Goal: Task Accomplishment & Management: Manage account settings

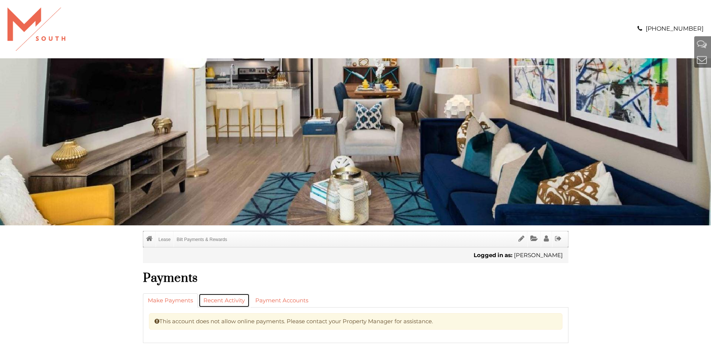
click at [208, 302] on link "Recent Activity" at bounding box center [224, 300] width 51 height 14
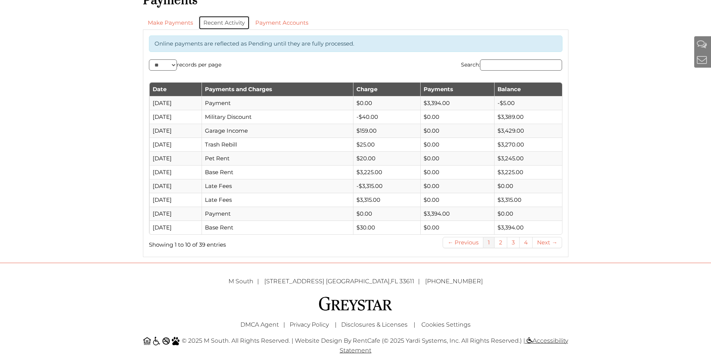
scroll to position [280, 0]
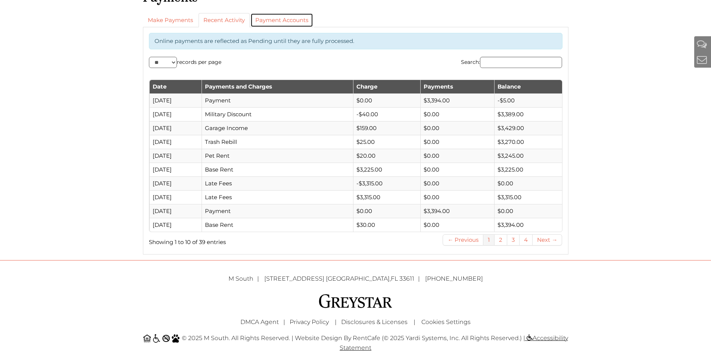
click at [286, 19] on link "Payment Accounts" at bounding box center [282, 20] width 63 height 14
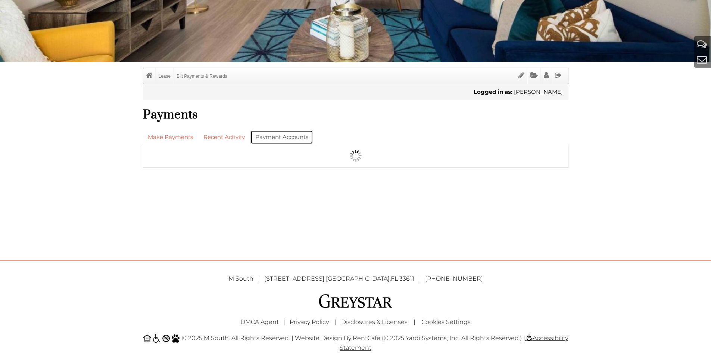
scroll to position [163, 0]
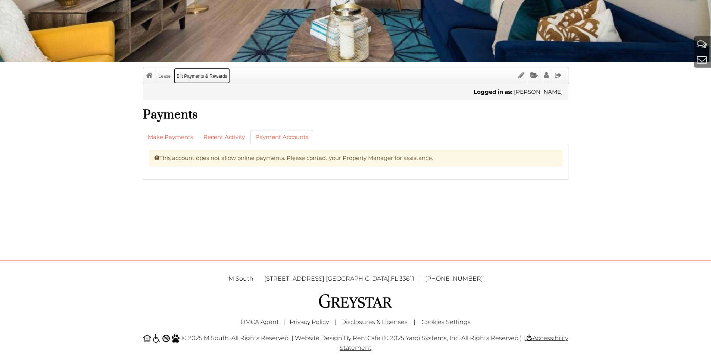
click at [209, 77] on link "Bilt Payments & Rewards" at bounding box center [202, 76] width 56 height 16
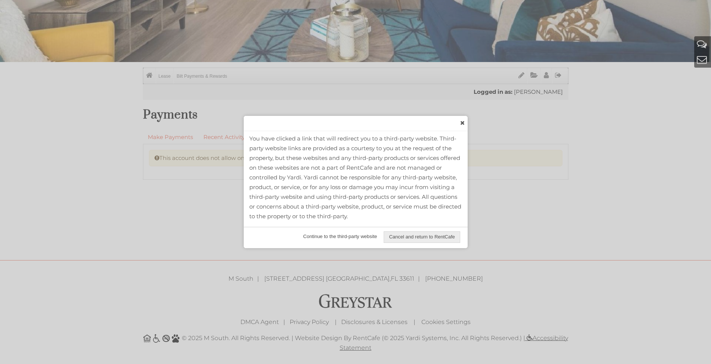
click at [355, 237] on span "Continue to the third-party website" at bounding box center [340, 236] width 84 height 11
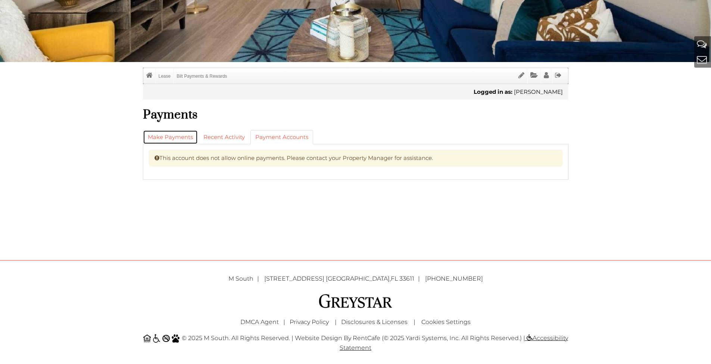
click at [190, 137] on link "Make Payments" at bounding box center [170, 137] width 55 height 14
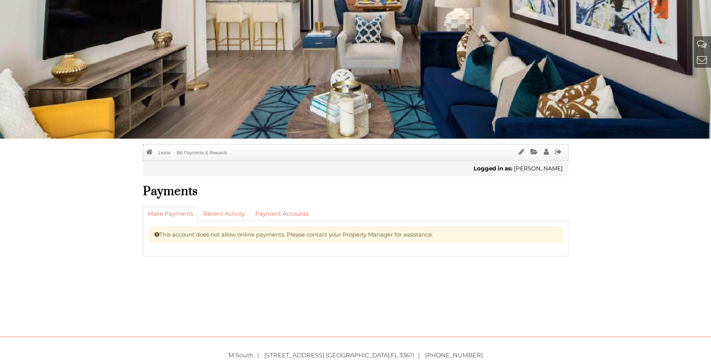
scroll to position [112, 0]
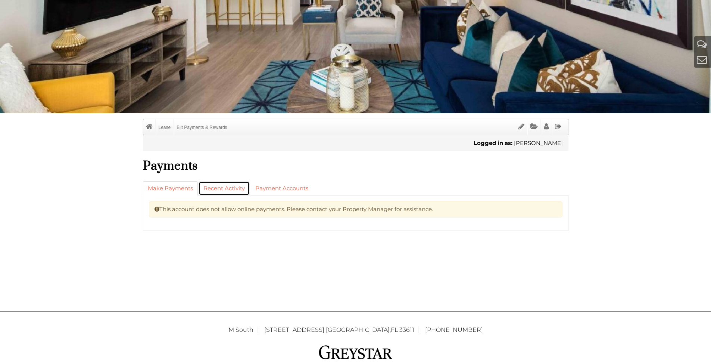
click at [236, 190] on link "Recent Activity" at bounding box center [224, 188] width 51 height 14
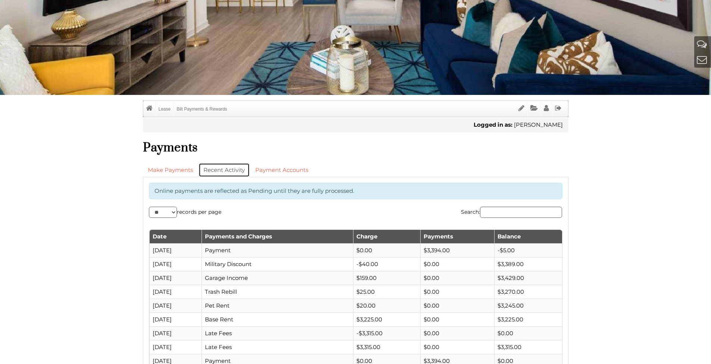
scroll to position [93, 0]
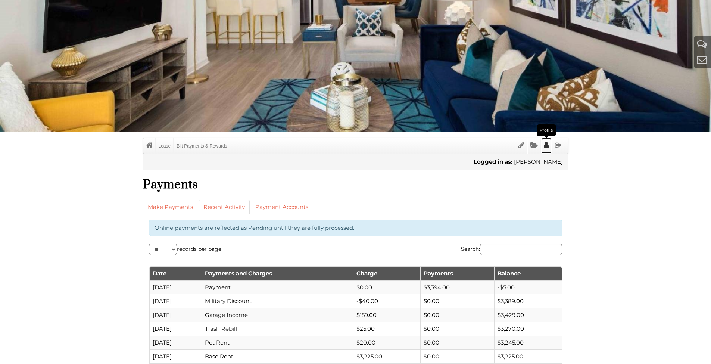
click at [550, 147] on link "Profile" at bounding box center [546, 146] width 10 height 16
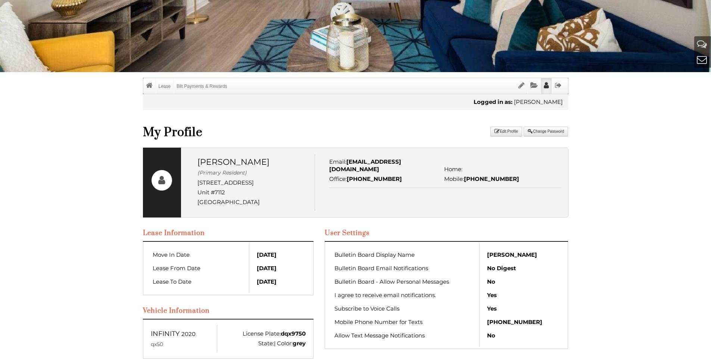
scroll to position [153, 0]
click at [533, 90] on link "Documents" at bounding box center [534, 86] width 13 height 16
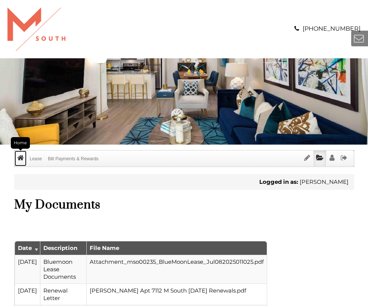
click at [21, 159] on icon "Home" at bounding box center [20, 157] width 7 height 7
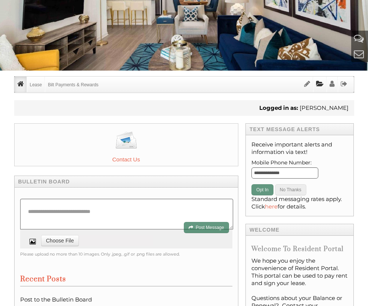
scroll to position [75, 0]
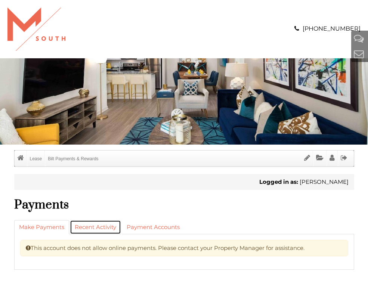
click at [88, 228] on link "Recent Activity" at bounding box center [95, 227] width 51 height 14
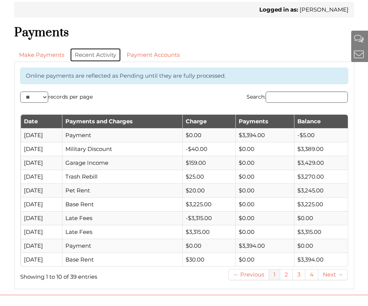
scroll to position [187, 0]
